Goal: Task Accomplishment & Management: Manage account settings

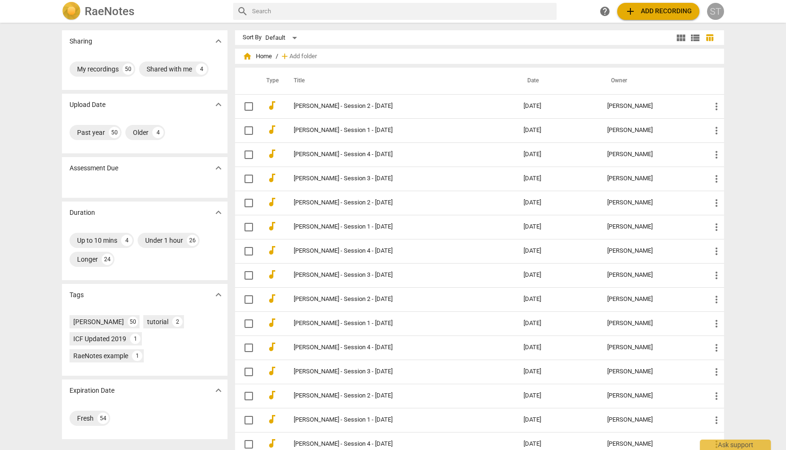
click at [719, 11] on div "ST" at bounding box center [715, 11] width 17 height 17
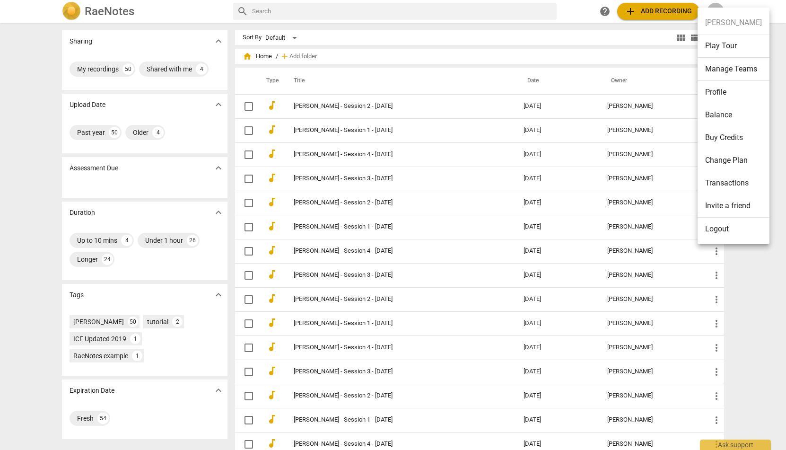
click at [727, 110] on li "Balance" at bounding box center [734, 115] width 72 height 23
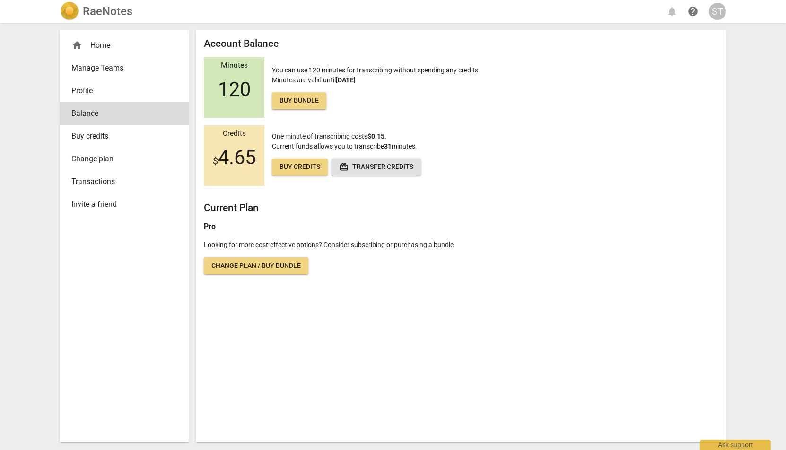
click at [92, 92] on span "Profile" at bounding box center [120, 90] width 98 height 11
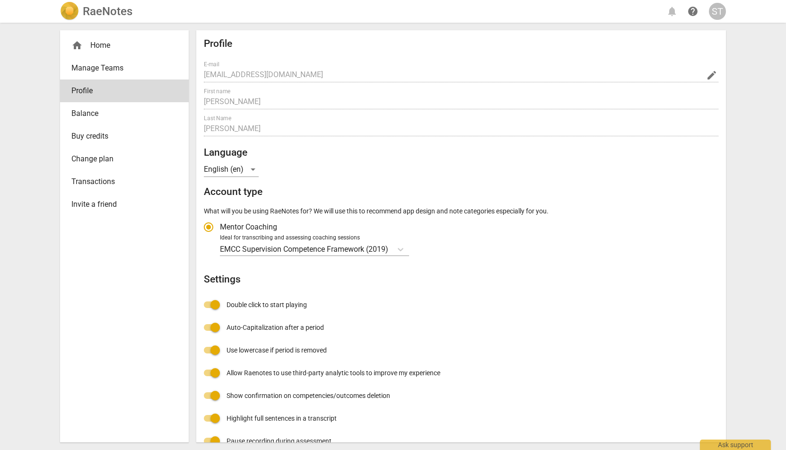
radio input "false"
click at [85, 116] on span "Balance" at bounding box center [120, 113] width 98 height 11
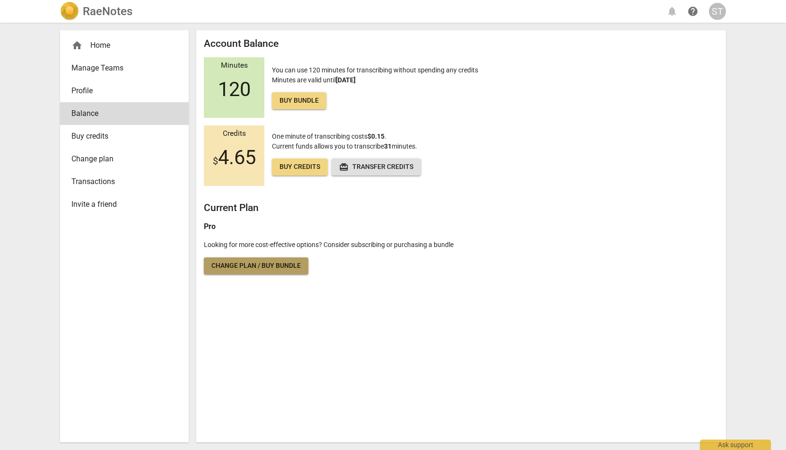
click at [242, 262] on span "Change plan / Buy bundle" at bounding box center [255, 265] width 89 height 9
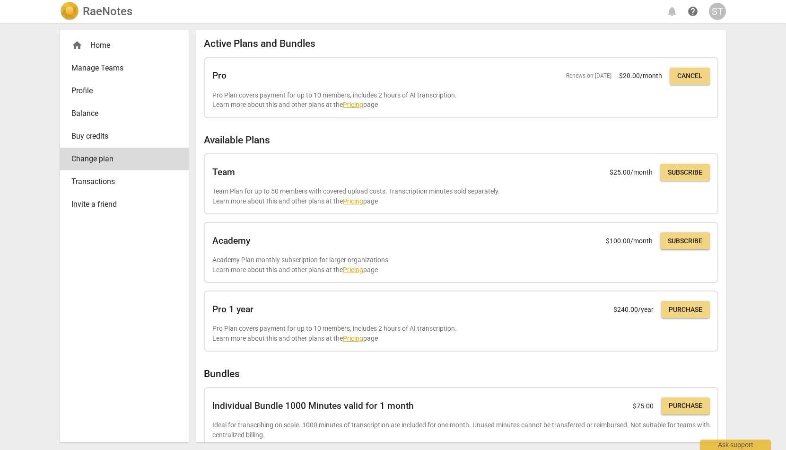
click at [96, 178] on span "Transactions" at bounding box center [120, 181] width 98 height 11
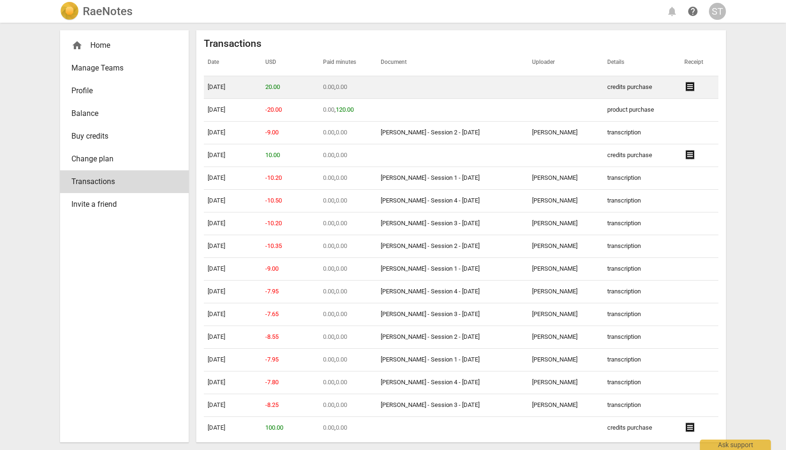
click at [690, 86] on span "receipt" at bounding box center [689, 86] width 11 height 11
